Goal: Task Accomplishment & Management: Manage account settings

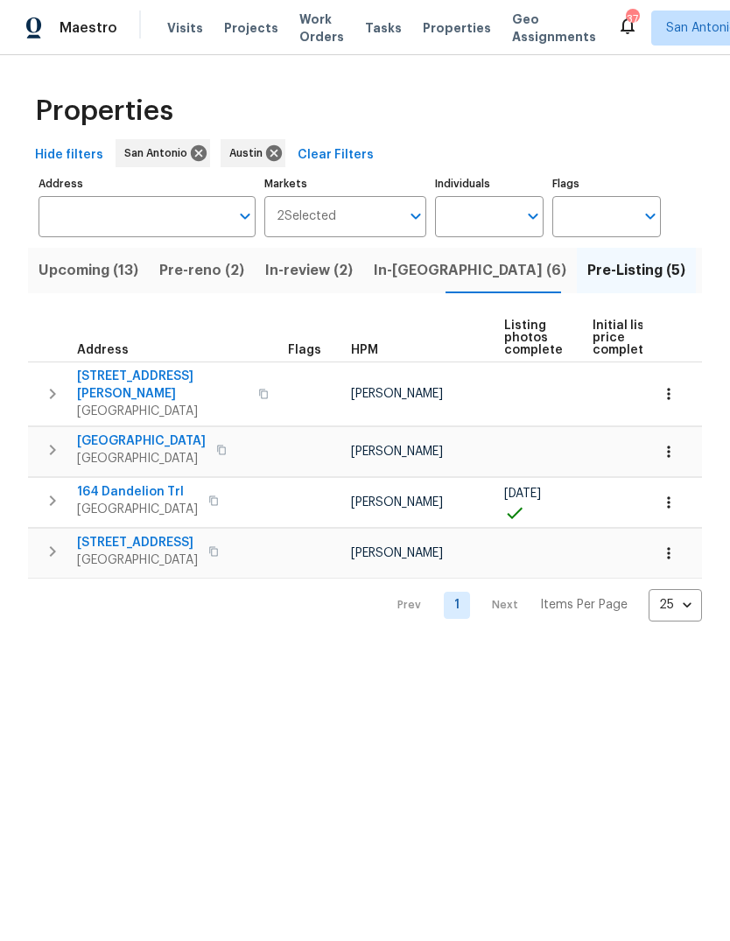
click at [396, 282] on span "In-reno (6)" at bounding box center [470, 270] width 193 height 25
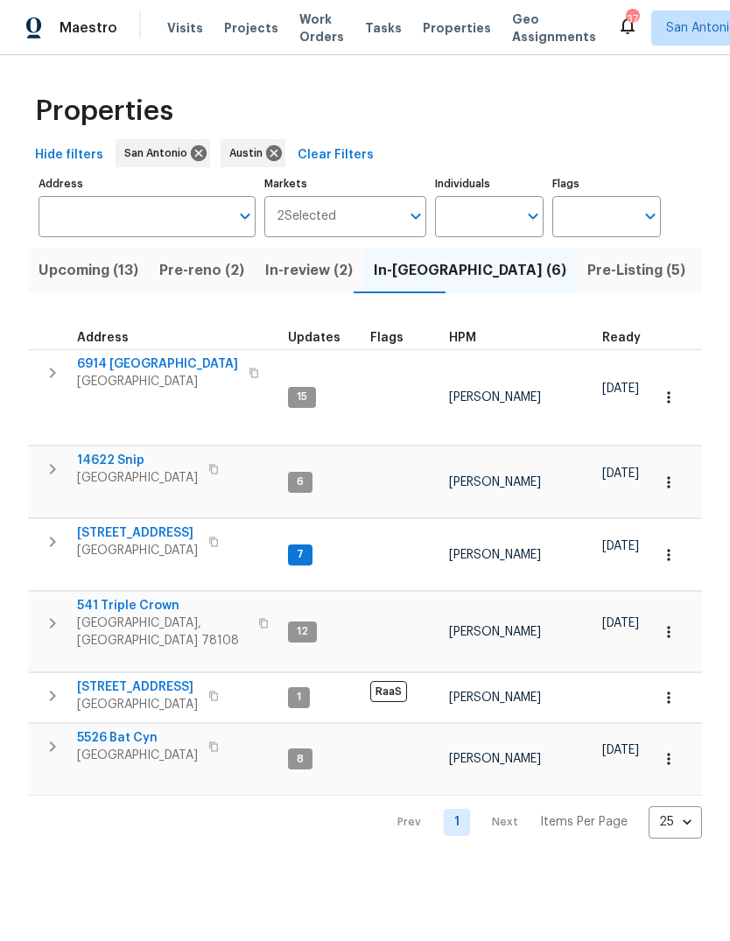
click at [111, 452] on span "14622 Snip" at bounding box center [137, 461] width 121 height 18
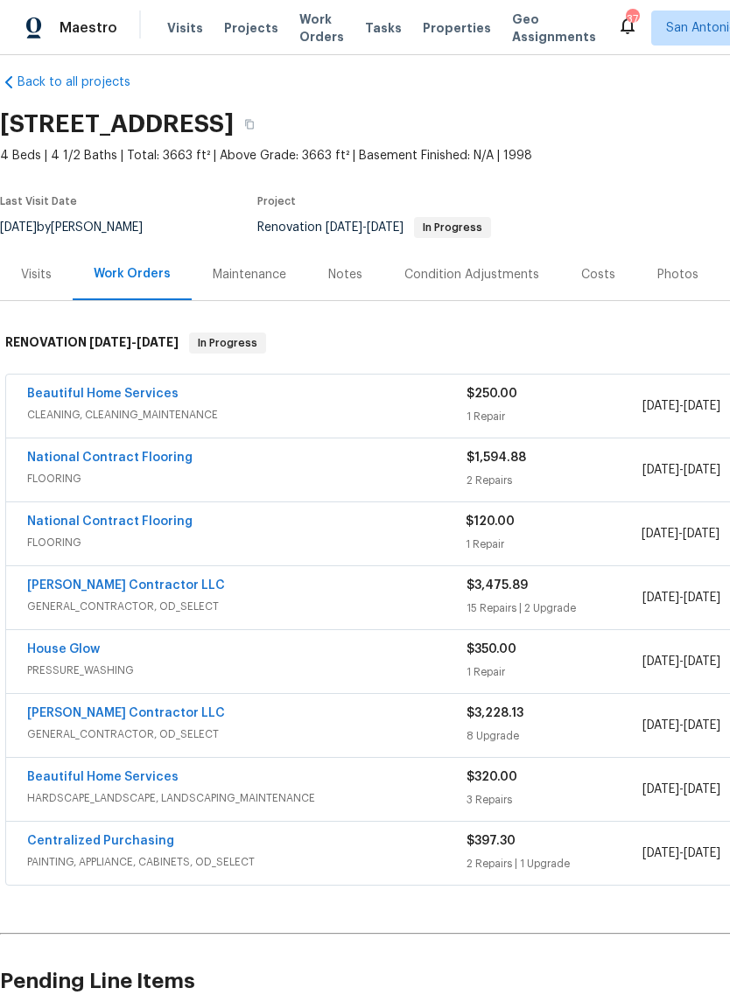
scroll to position [13, 0]
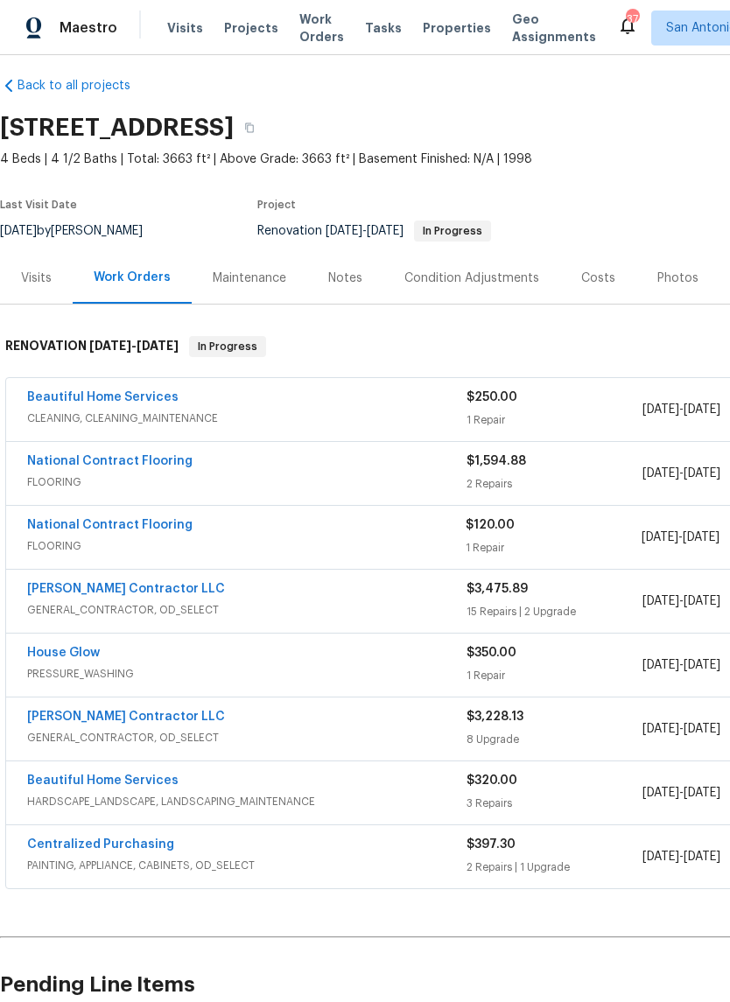
click at [88, 396] on link "Beautiful Home Services" at bounding box center [102, 397] width 151 height 12
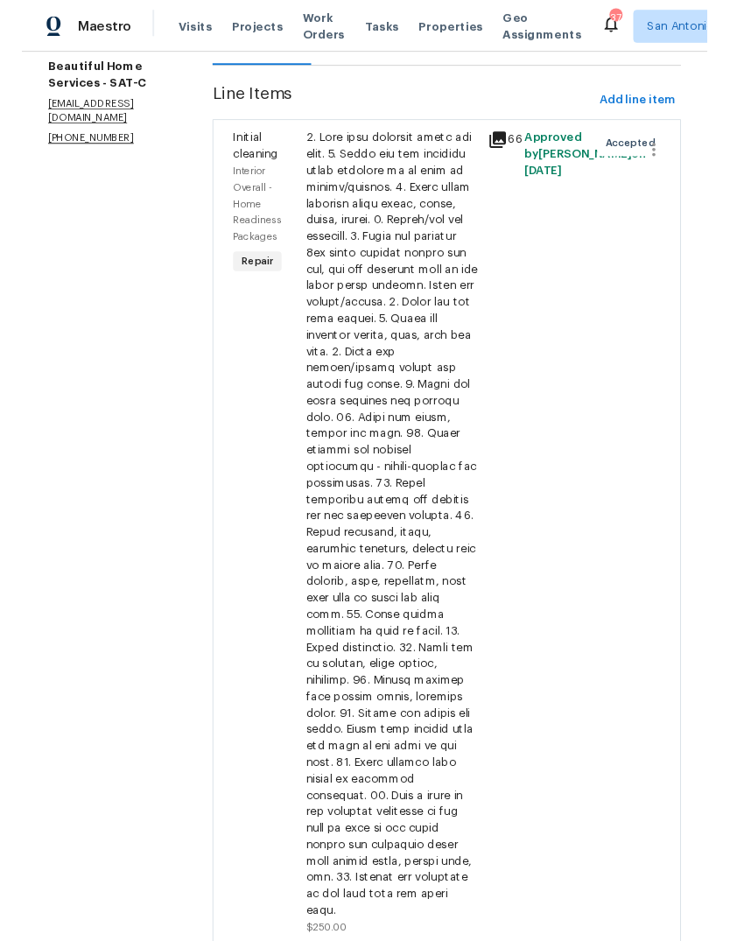
scroll to position [220, 0]
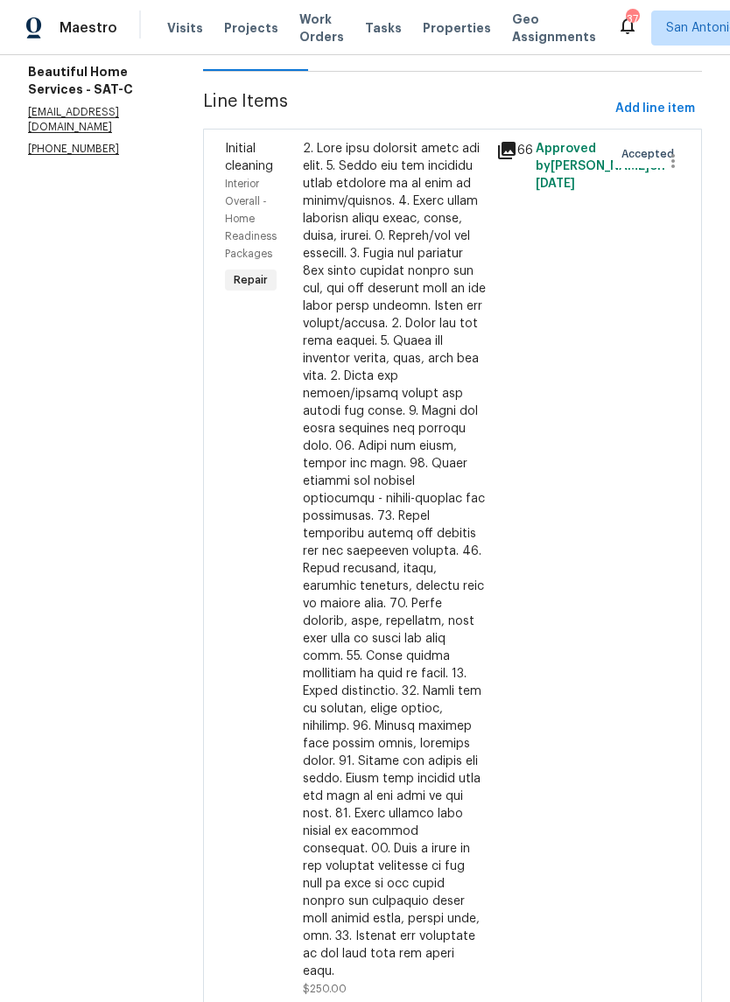
click at [350, 394] on div at bounding box center [395, 560] width 184 height 840
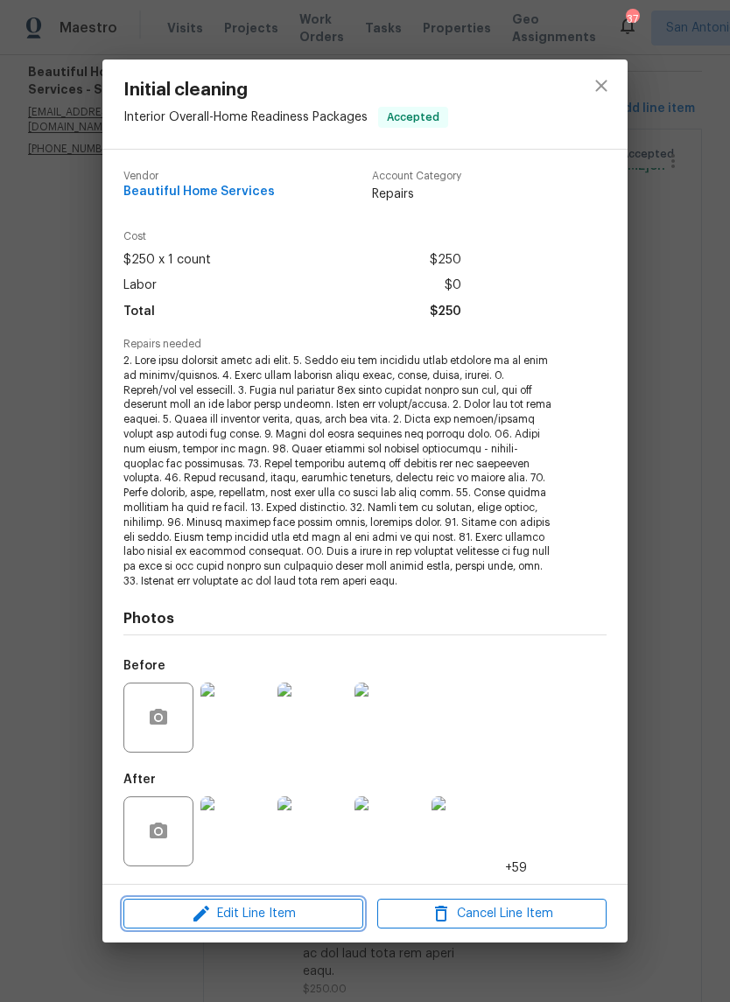
click at [236, 905] on span "Edit Line Item" at bounding box center [243, 914] width 229 height 22
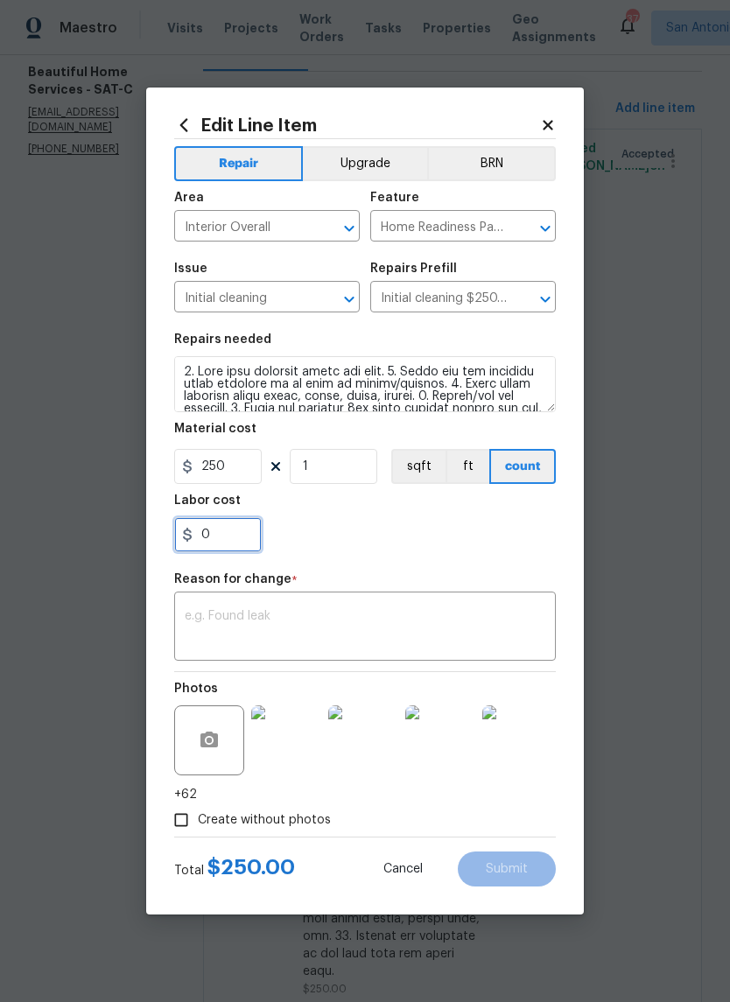
click at [203, 526] on input "0" at bounding box center [218, 534] width 88 height 35
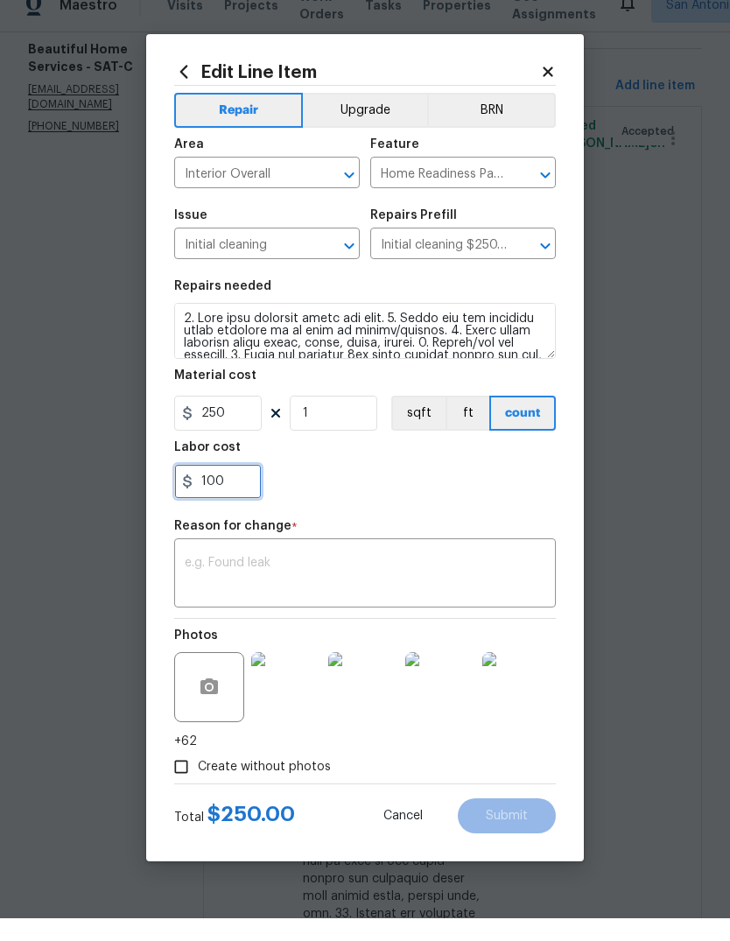
type input "100"
click at [321, 581] on textarea at bounding box center [365, 597] width 361 height 37
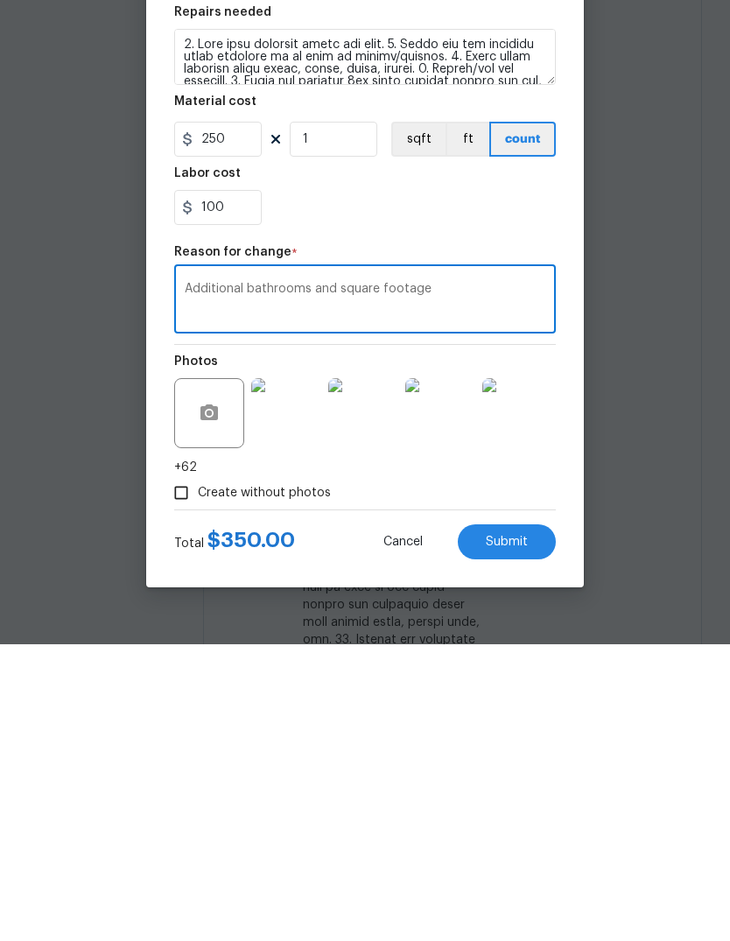
type textarea "Additional bathrooms and square footage"
click at [525, 832] on span "Submit" at bounding box center [507, 838] width 42 height 13
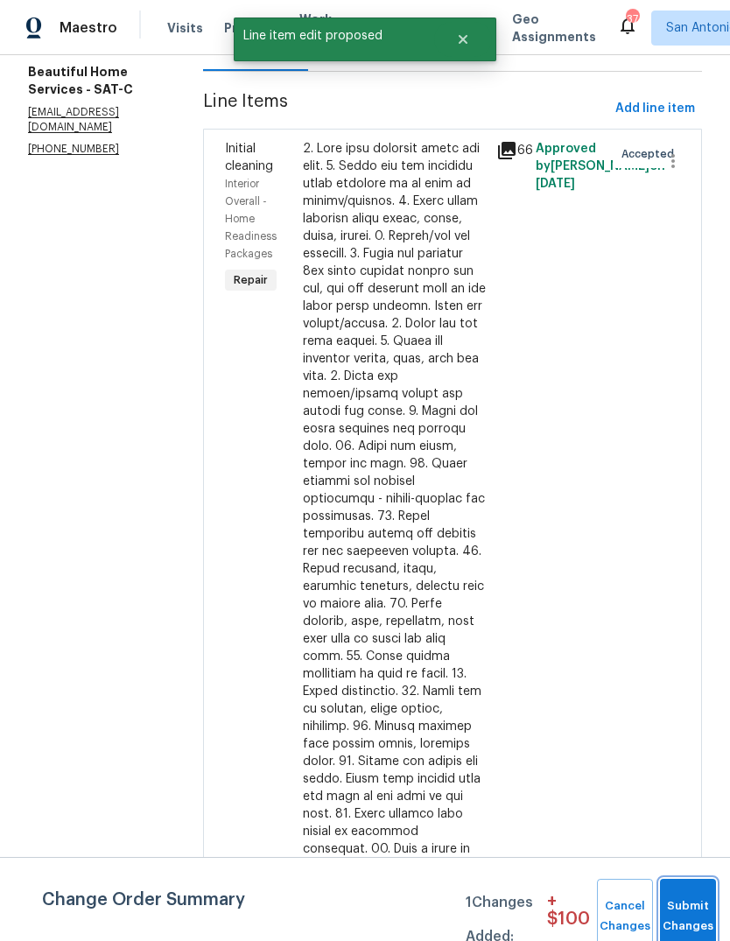
click at [702, 900] on button "Submit Changes" at bounding box center [688, 916] width 56 height 75
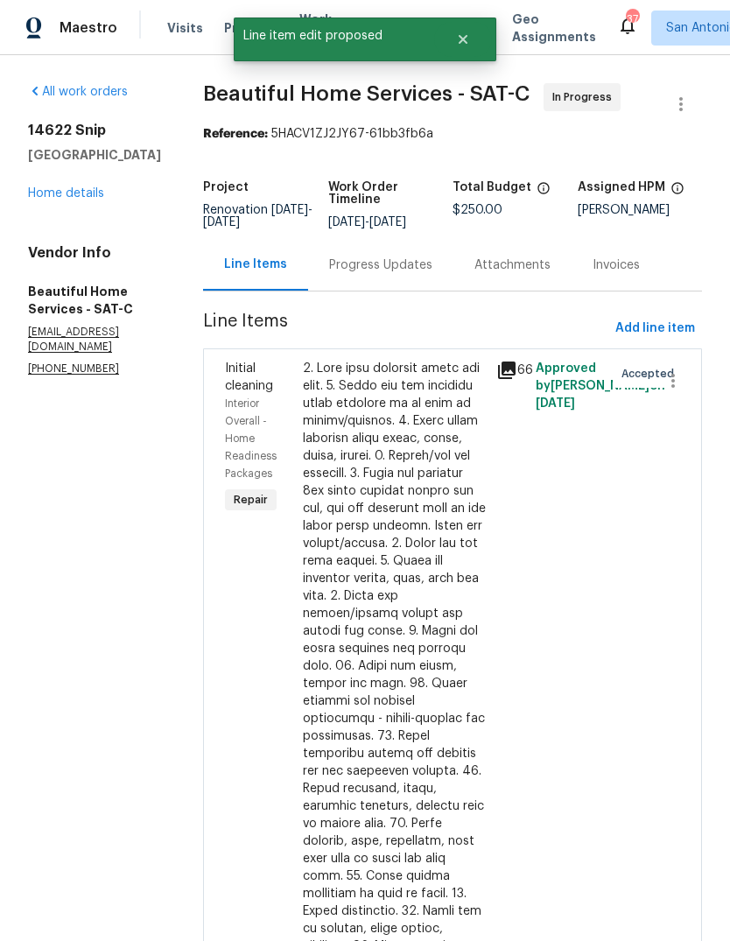
scroll to position [0, 0]
click at [69, 187] on link "Home details" at bounding box center [66, 193] width 76 height 12
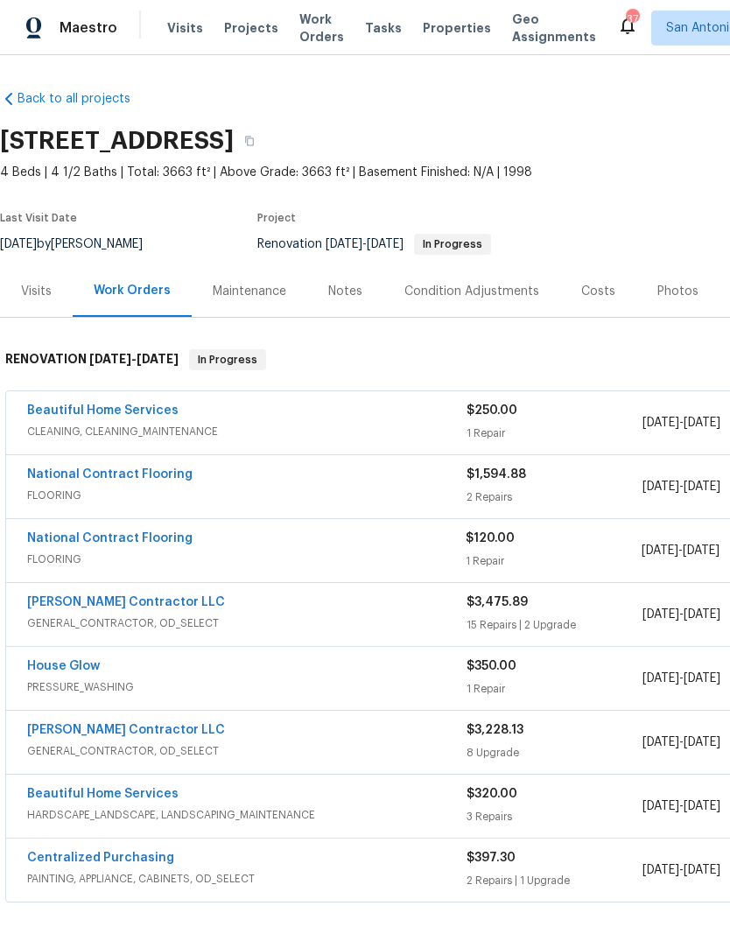
click at [94, 468] on link "National Contract Flooring" at bounding box center [109, 474] width 165 height 12
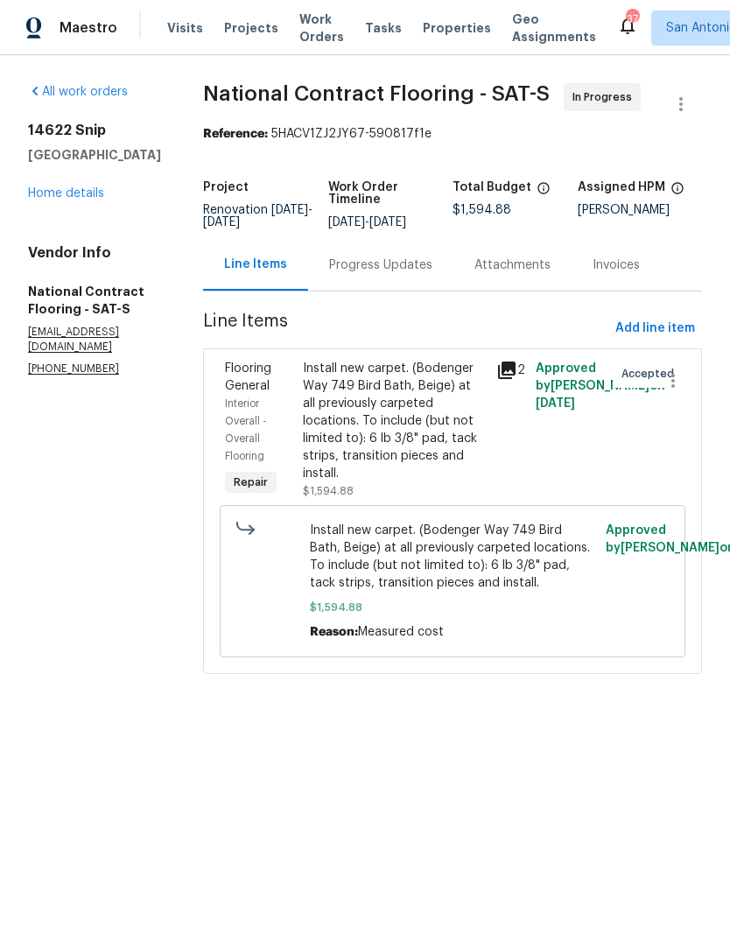
click at [41, 200] on link "Home details" at bounding box center [66, 193] width 76 height 12
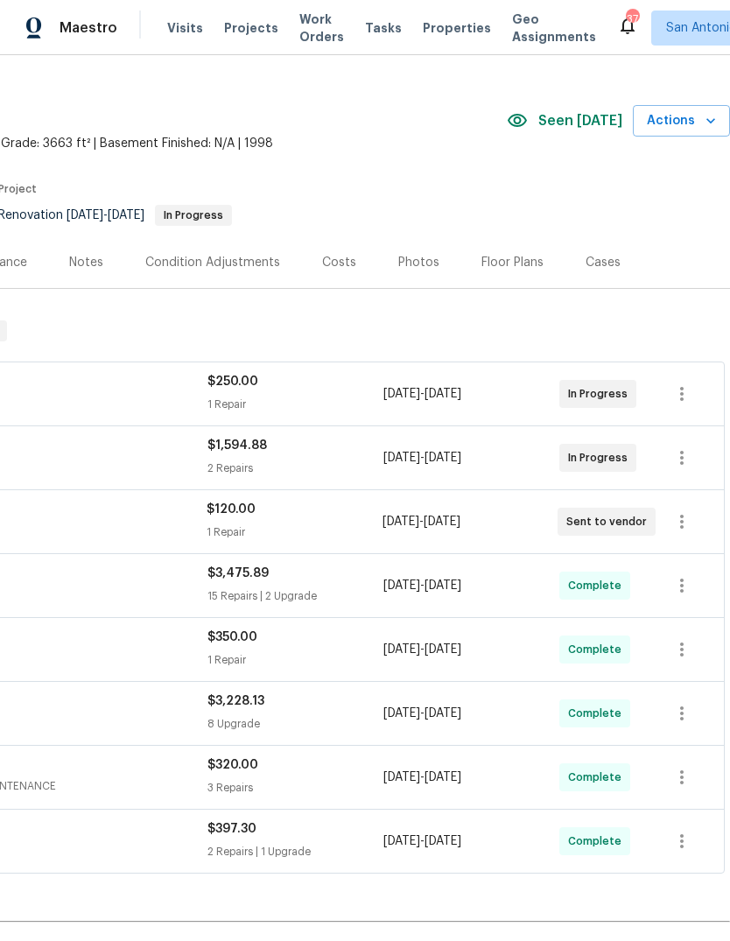
scroll to position [30, 259]
click at [659, 130] on span "Actions" at bounding box center [681, 120] width 69 height 22
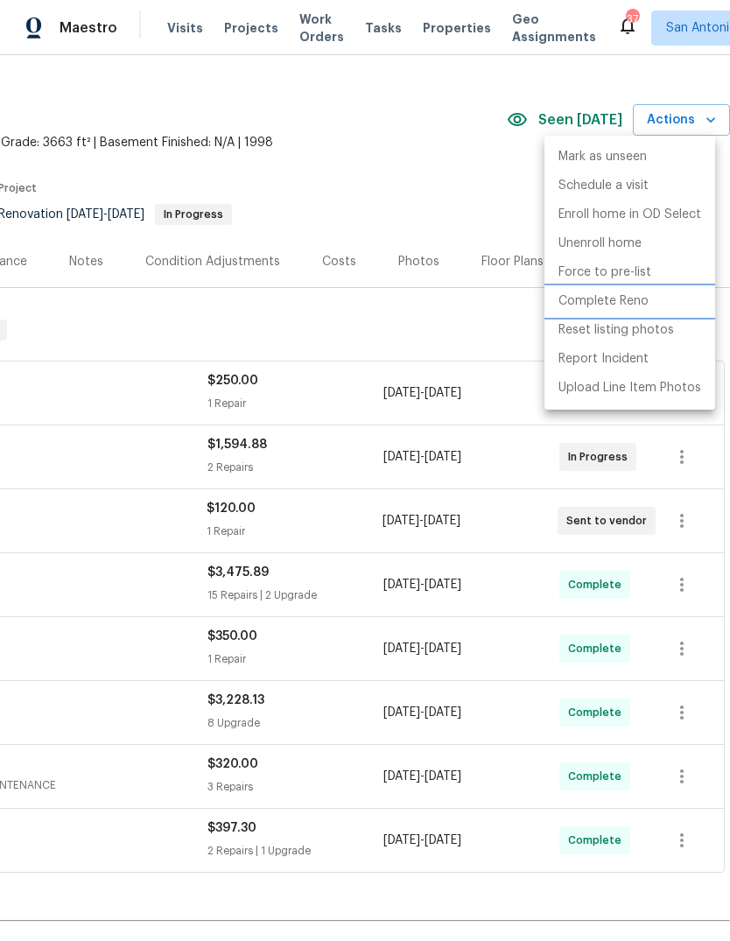
click at [601, 311] on li "Complete Reno" at bounding box center [629, 301] width 171 height 29
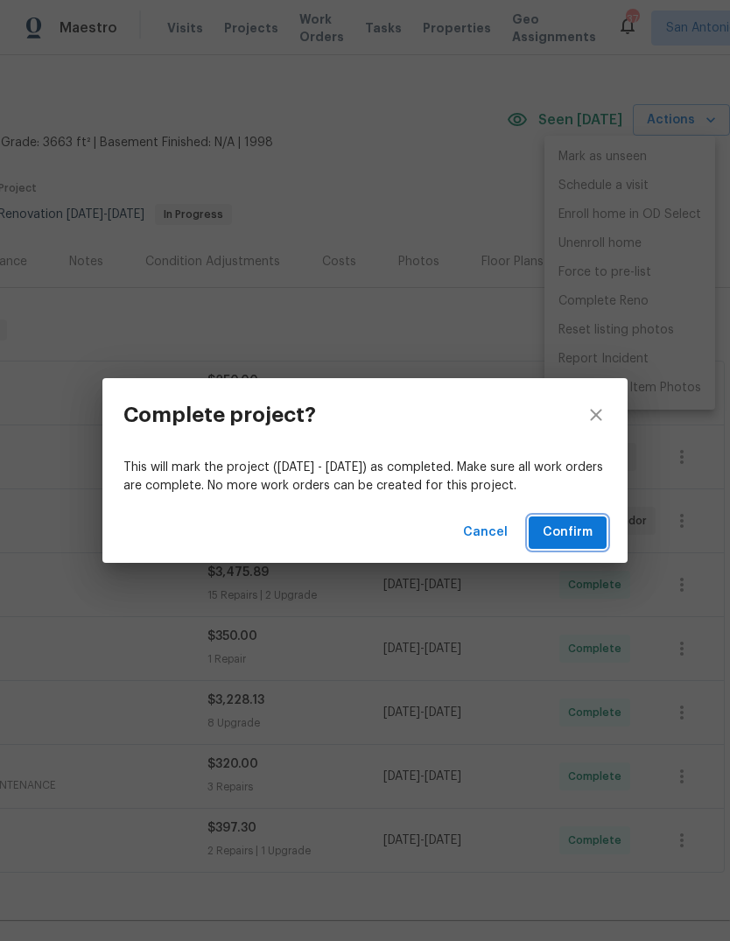
click at [565, 537] on span "Confirm" at bounding box center [568, 533] width 50 height 22
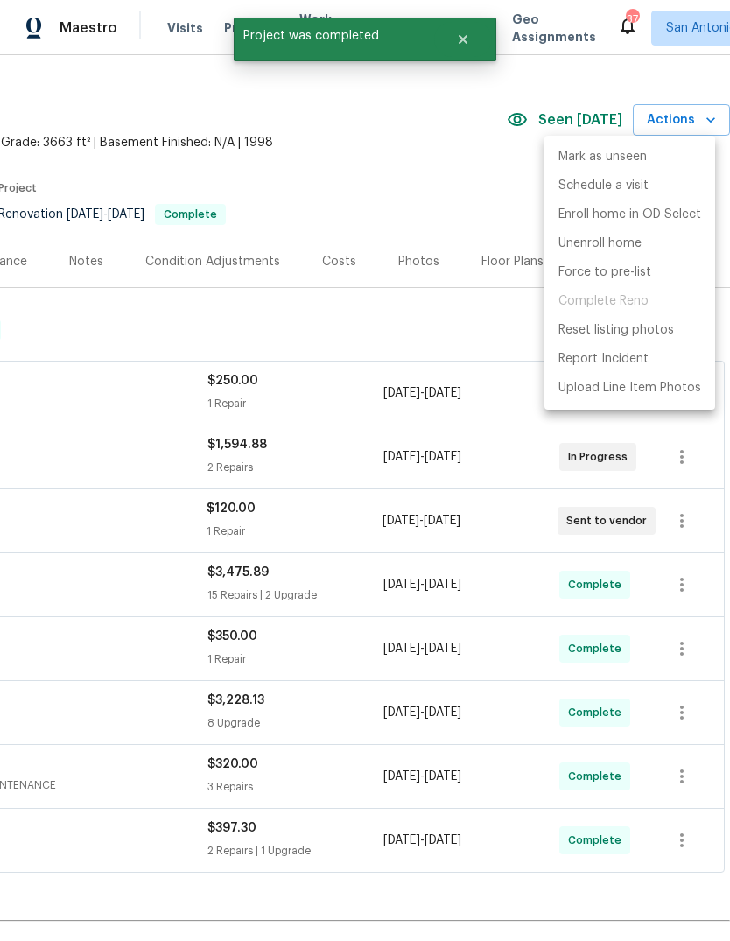
click at [452, 188] on div at bounding box center [365, 470] width 730 height 941
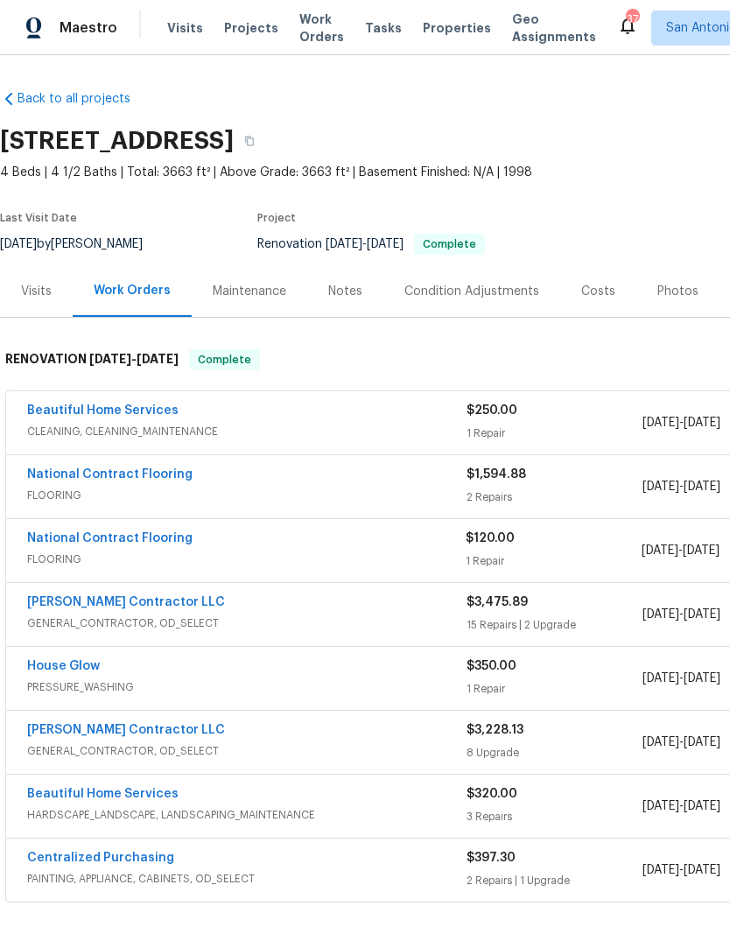
click at [671, 301] on div "Photos" at bounding box center [677, 291] width 83 height 52
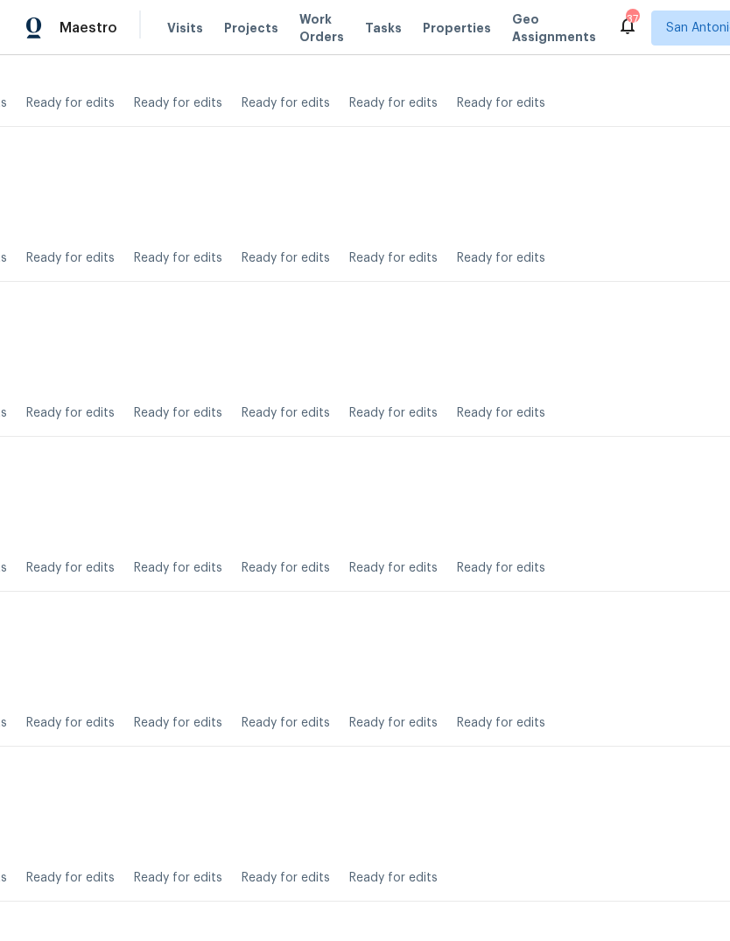
scroll to position [2845, 259]
